Goal: Contribute content: Add original content to the website for others to see

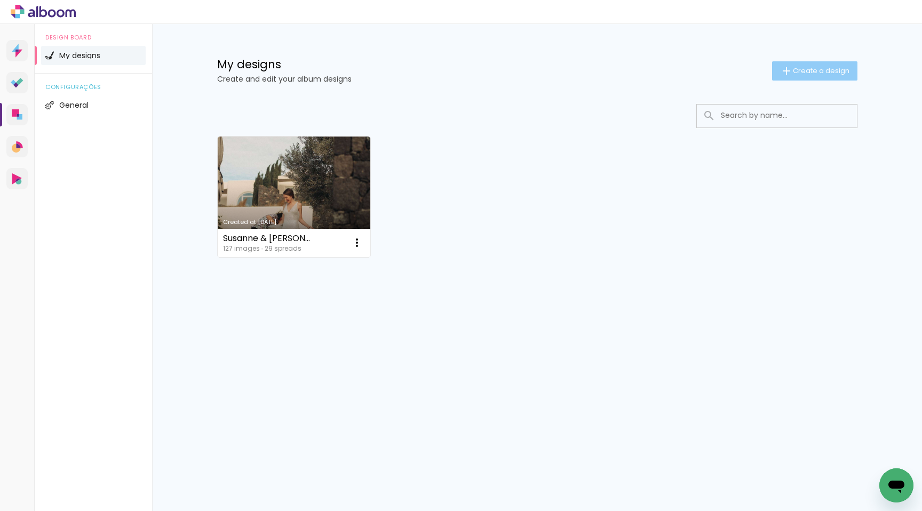
click at [835, 77] on paper-button "Create a design" at bounding box center [814, 70] width 85 height 19
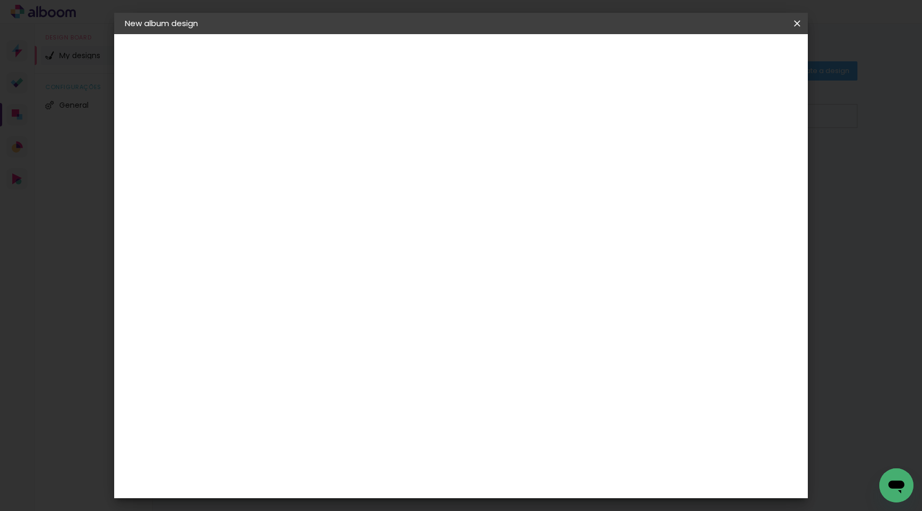
click at [299, 140] on input at bounding box center [299, 143] width 0 height 17
type input "Moritz & [PERSON_NAME]"
type paper-input "Moritz & [PERSON_NAME]"
click at [0, 0] on slot "Next" at bounding box center [0, 0] width 0 height 0
click at [316, 176] on input "text" at bounding box center [295, 182] width 44 height 13
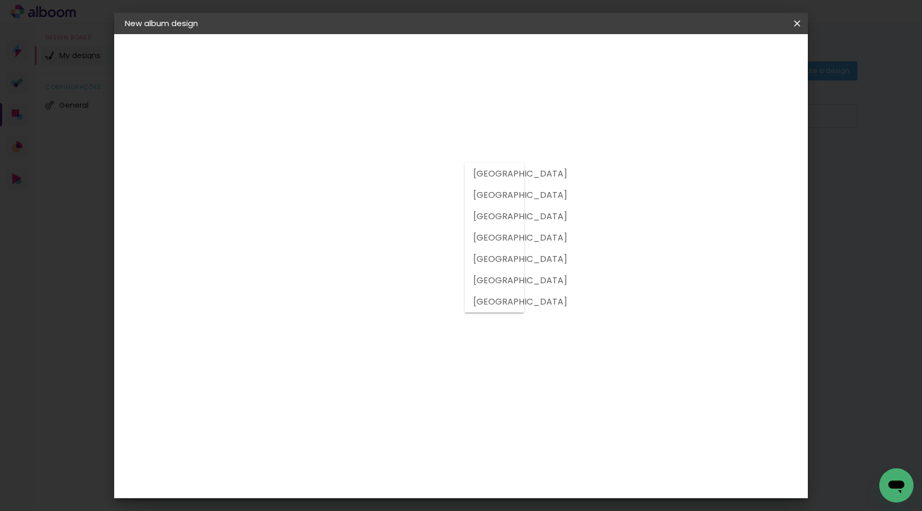
click at [377, 125] on div "Supplier Choose a supplier or continue with free size Previous Next" at bounding box center [340, 79] width 174 height 91
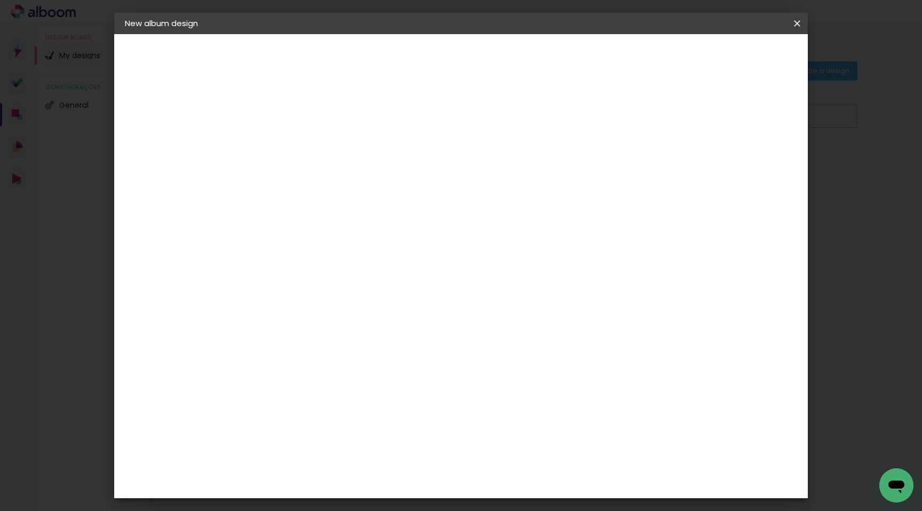
click at [411, 169] on paper-item "Free Size" at bounding box center [376, 162] width 69 height 23
click at [325, 208] on input at bounding box center [299, 214] width 52 height 13
click at [411, 162] on paper-item "Free Size" at bounding box center [376, 162] width 69 height 23
click at [0, 0] on slot "Free Size" at bounding box center [0, 0] width 0 height 0
click at [329, 195] on paper-input-container at bounding box center [299, 183] width 60 height 24
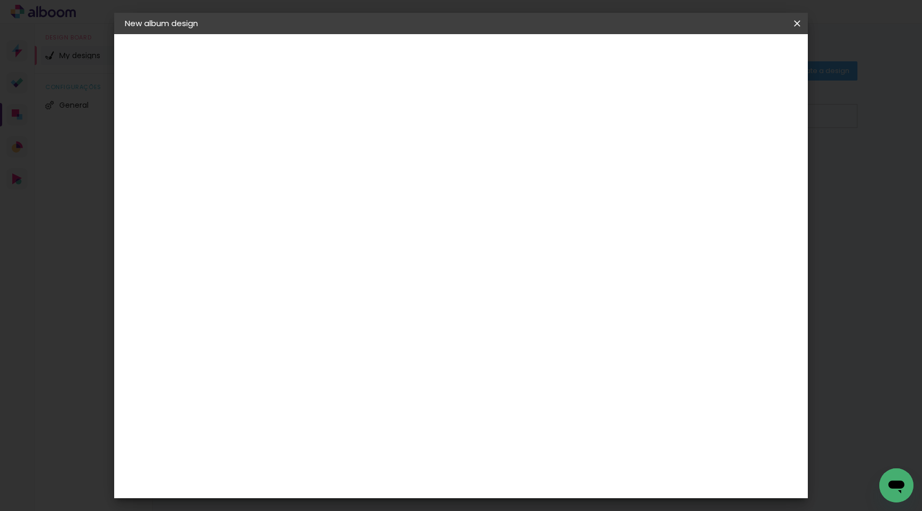
click at [316, 176] on input "text" at bounding box center [295, 182] width 44 height 13
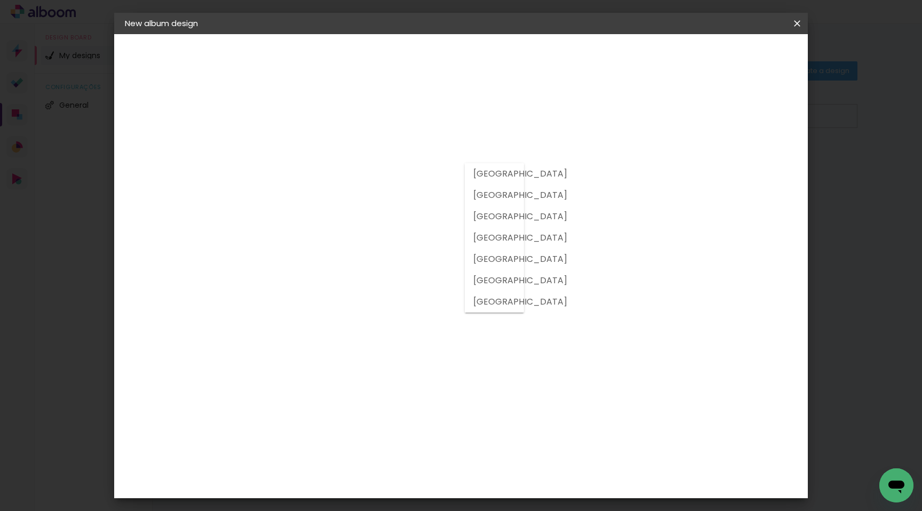
drag, startPoint x: 471, startPoint y: 134, endPoint x: 330, endPoint y: 113, distance: 143.0
click at [329, 134] on h3 "Album Company" at bounding box center [299, 136] width 60 height 23
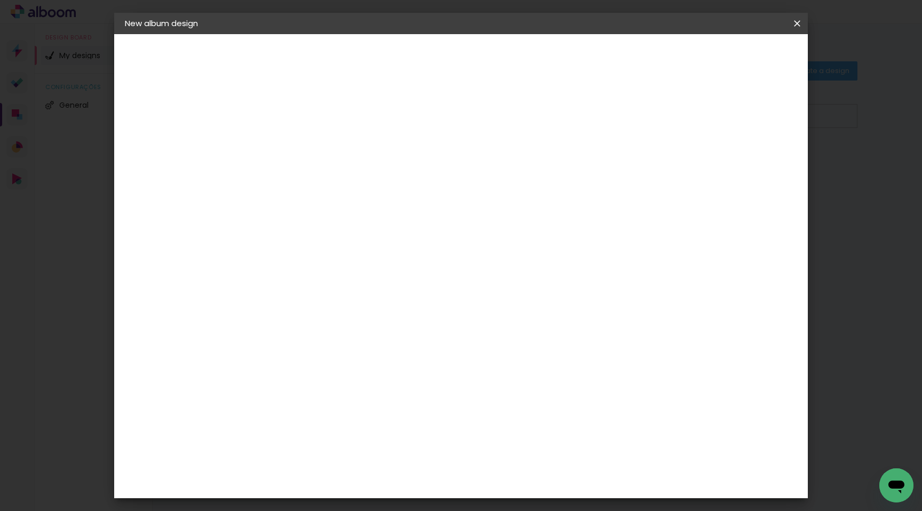
click at [411, 229] on paper-item "Suggest an album company" at bounding box center [376, 227] width 69 height 36
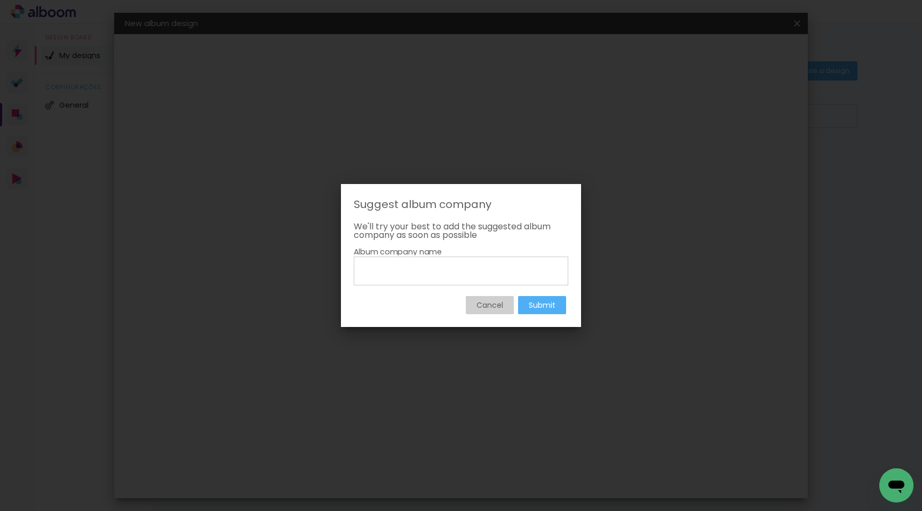
click at [0, 0] on slot "Cancel" at bounding box center [0, 0] width 0 height 0
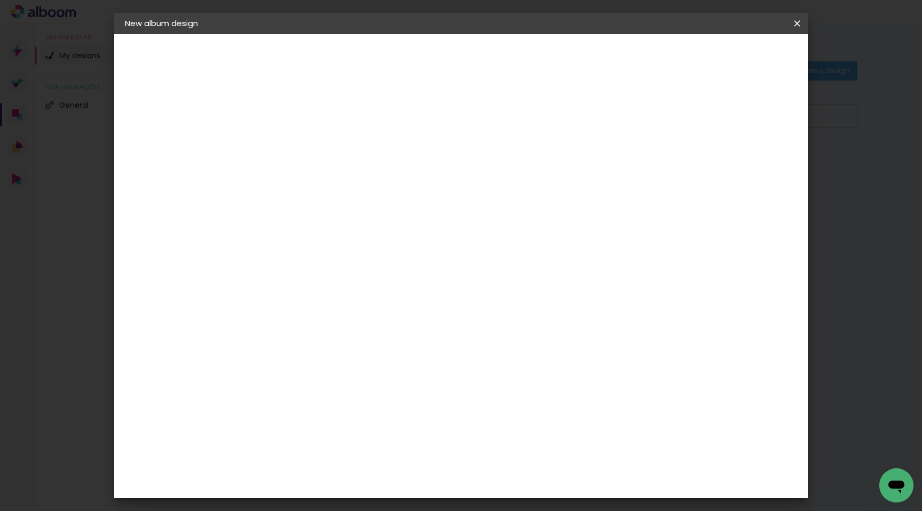
click at [0, 0] on slot "Next" at bounding box center [0, 0] width 0 height 0
click at [273, 304] on input "30" at bounding box center [266, 305] width 28 height 16
type input "25"
type paper-input "25"
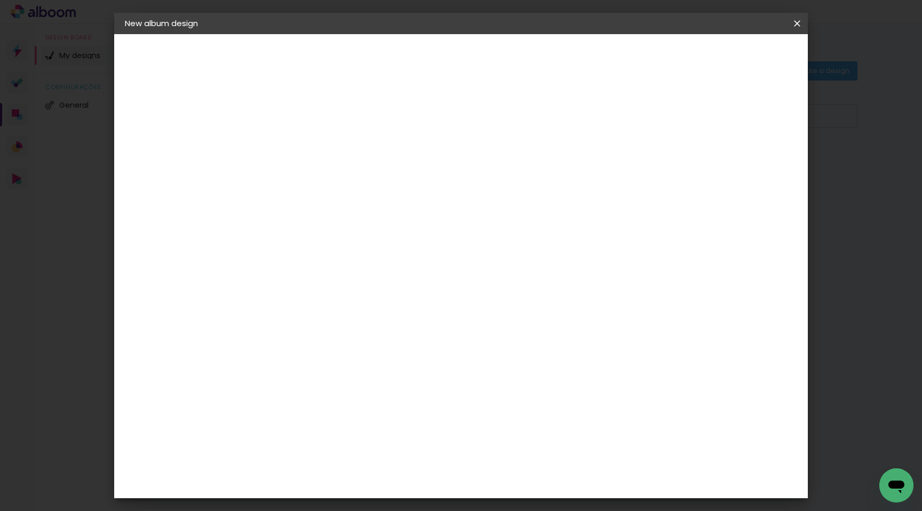
click at [461, 432] on div "cm" at bounding box center [530, 413] width 427 height 37
click at [749, 62] on paper-button "Start design" at bounding box center [716, 57] width 66 height 18
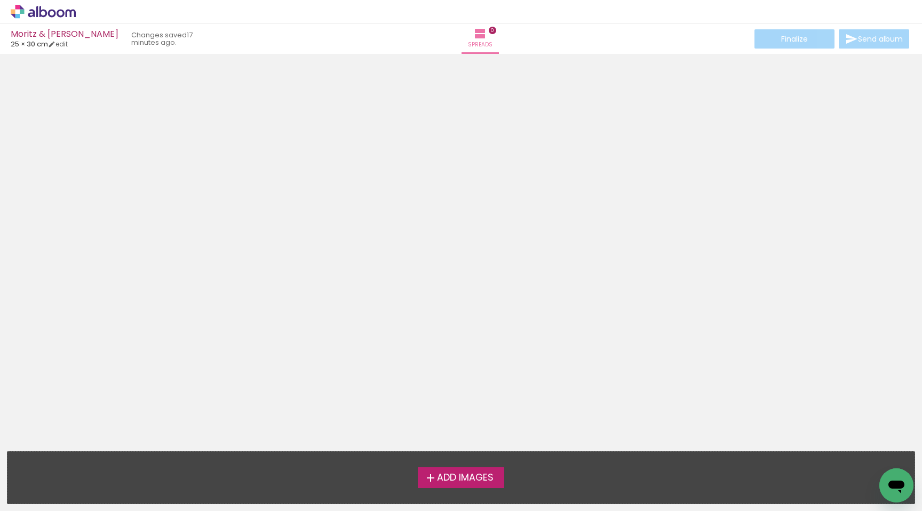
click at [466, 468] on label "Add Images" at bounding box center [461, 478] width 86 height 20
click at [0, 0] on input "file" at bounding box center [0, 0] width 0 height 0
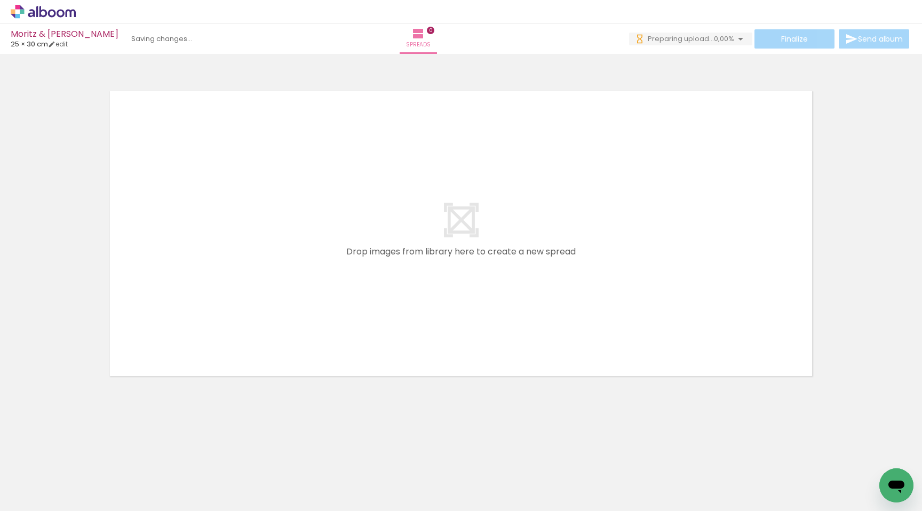
click at [78, 473] on iron-horizontal-list at bounding box center [67, 478] width 21 height 67
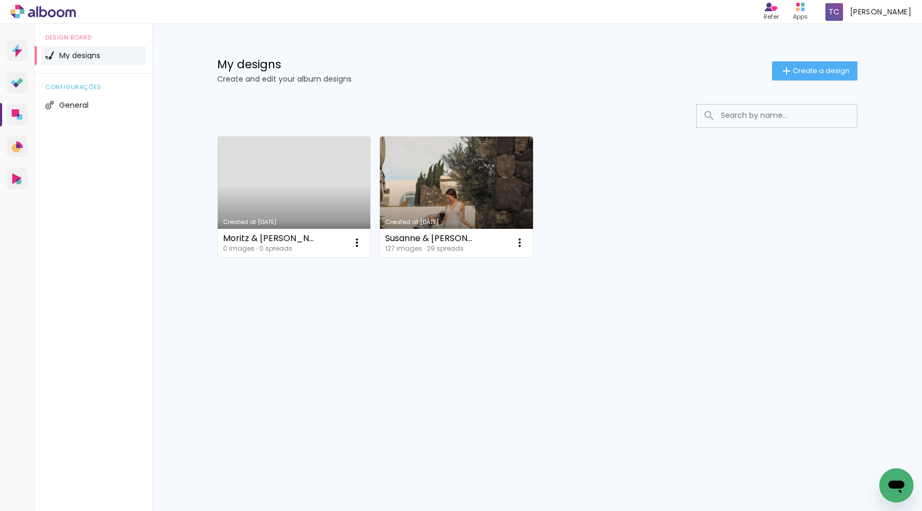
click at [480, 207] on link "Created at [DATE]" at bounding box center [456, 197] width 153 height 121
